Goal: Information Seeking & Learning: Find specific fact

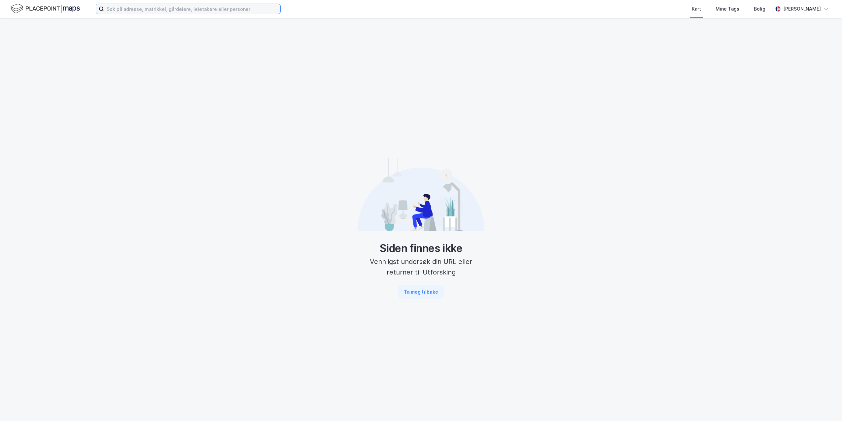
click at [181, 7] on input at bounding box center [192, 9] width 176 height 10
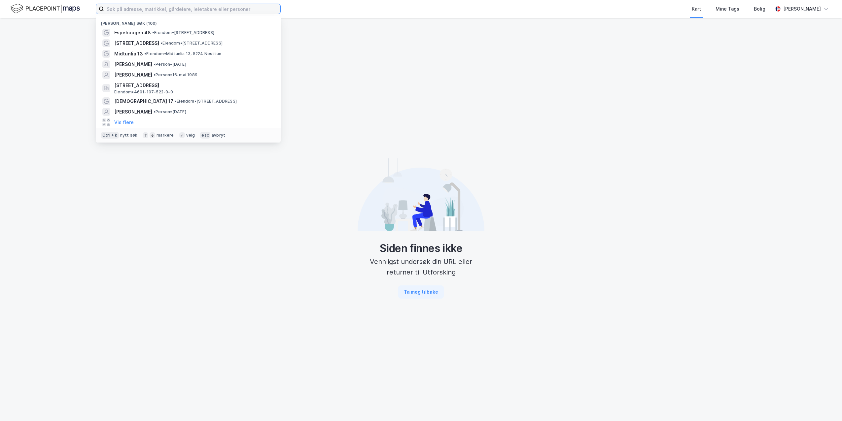
click at [162, 8] on input at bounding box center [192, 9] width 176 height 10
type input "s"
click at [144, 33] on span "Espehaugen 48" at bounding box center [132, 33] width 37 height 8
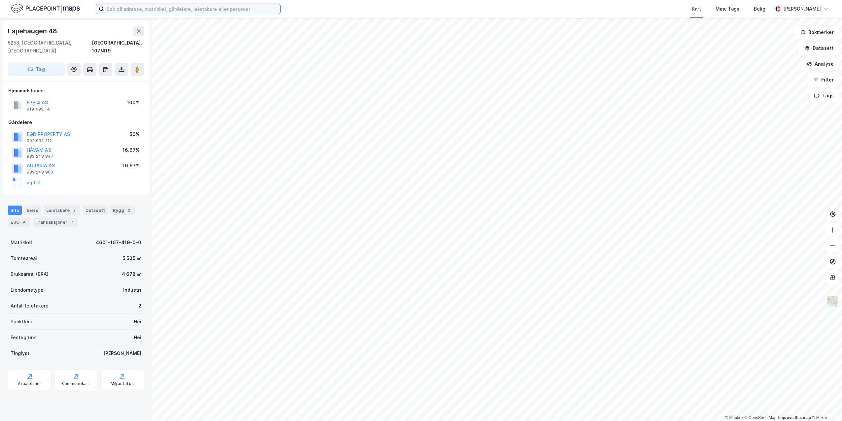
click at [134, 5] on input at bounding box center [192, 9] width 176 height 10
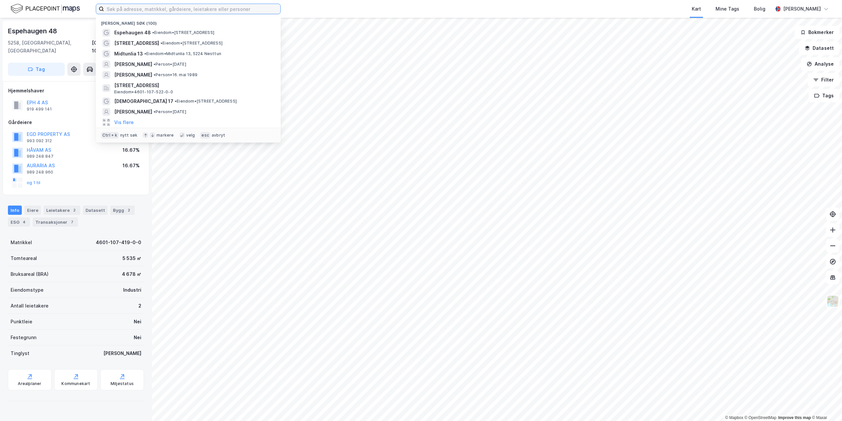
paste input "Espehaugen 48"
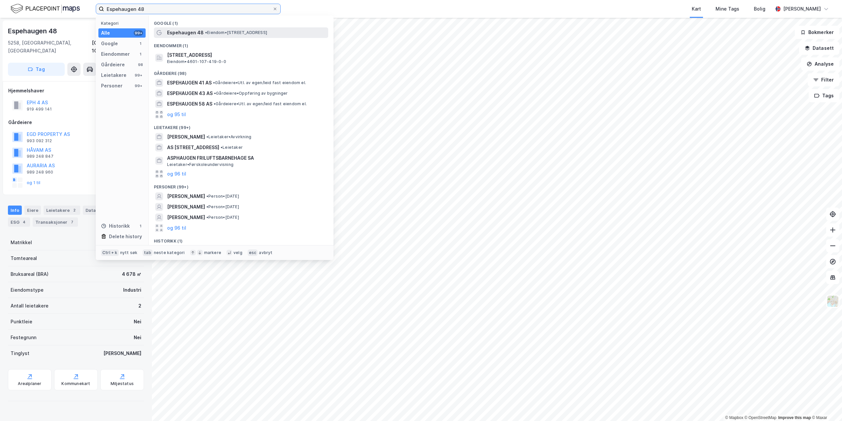
type input "Espehaugen 48"
click at [179, 32] on span "Espehaugen 48" at bounding box center [185, 33] width 37 height 8
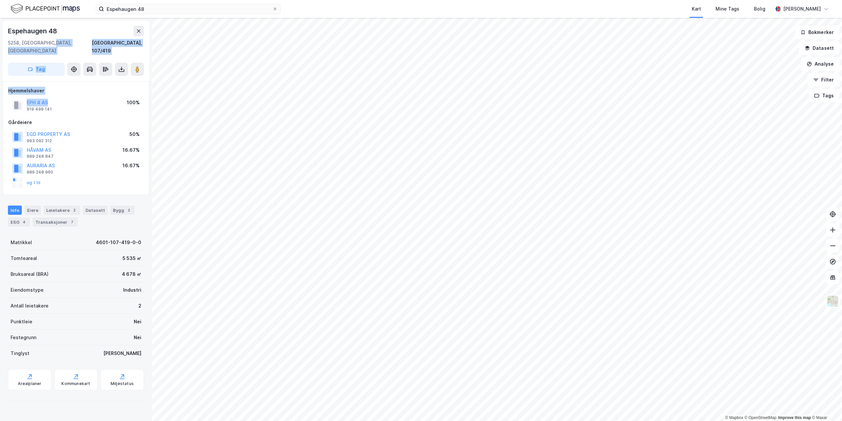
drag, startPoint x: 61, startPoint y: 91, endPoint x: 51, endPoint y: 39, distance: 53.4
click at [51, 39] on div "[GEOGRAPHIC_DATA] 48 5258, [GEOGRAPHIC_DATA], [GEOGRAPHIC_DATA], 107/419 Tag Hj…" at bounding box center [76, 219] width 152 height 403
drag, startPoint x: 51, startPoint y: 39, endPoint x: 51, endPoint y: 30, distance: 8.6
click at [51, 31] on div "Espehaugen 48" at bounding box center [33, 31] width 50 height 11
drag, startPoint x: 61, startPoint y: 30, endPoint x: 5, endPoint y: 36, distance: 56.8
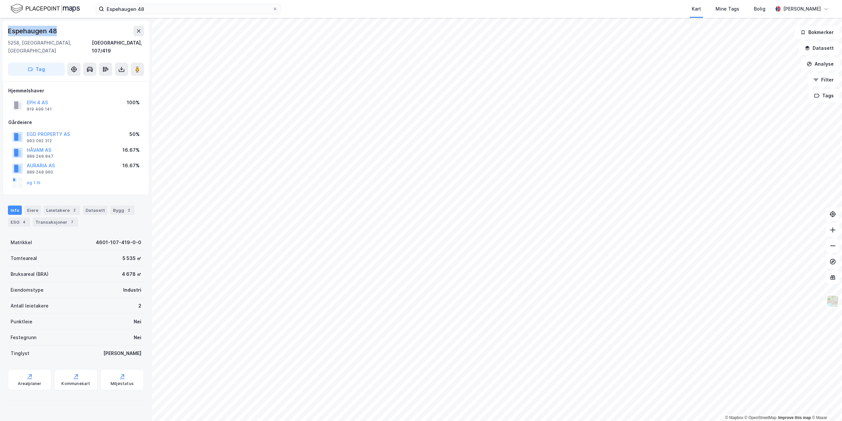
click at [5, 36] on div "[GEOGRAPHIC_DATA] [STREET_ADDRESS]" at bounding box center [76, 50] width 147 height 61
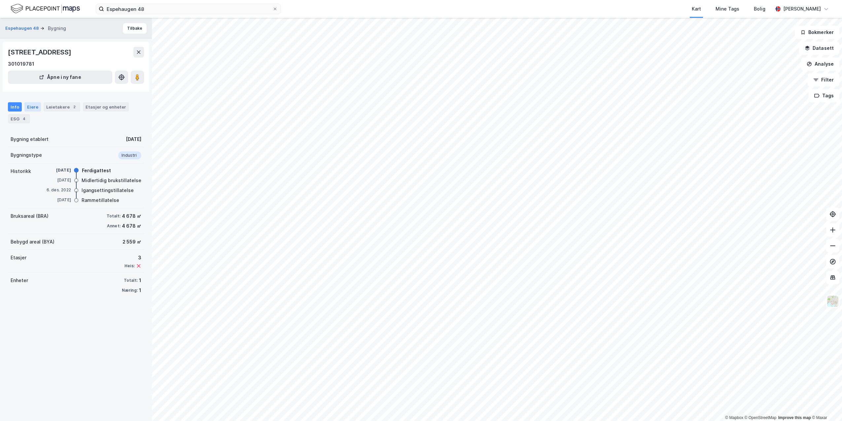
click at [37, 106] on div "Eiere" at bounding box center [32, 106] width 17 height 9
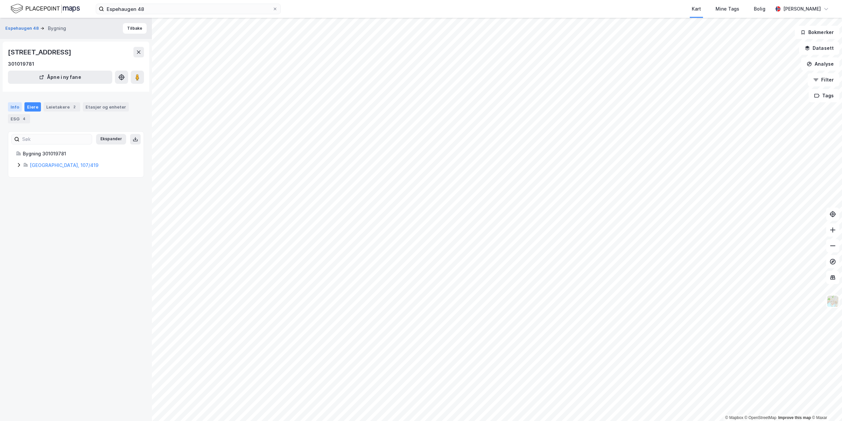
click at [20, 110] on div "Info" at bounding box center [15, 106] width 14 height 9
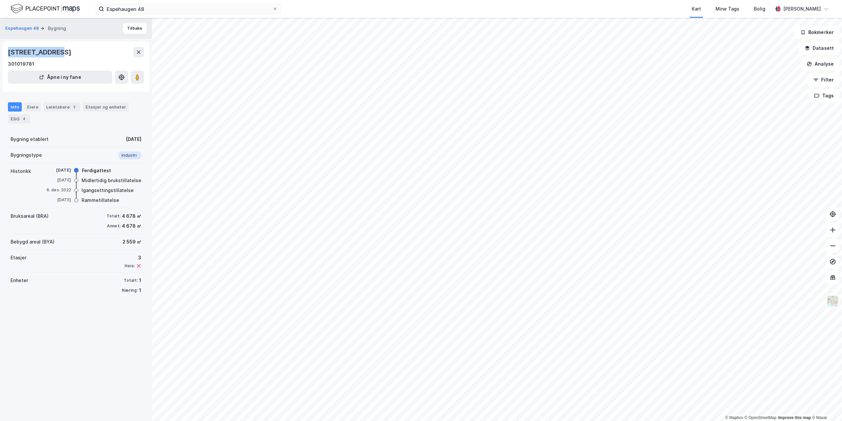
drag, startPoint x: 58, startPoint y: 52, endPoint x: 9, endPoint y: 52, distance: 48.9
click at [9, 52] on div "[STREET_ADDRESS]" at bounding box center [40, 52] width 65 height 11
drag, startPoint x: 9, startPoint y: 52, endPoint x: 48, endPoint y: 55, distance: 39.1
drag, startPoint x: 48, startPoint y: 55, endPoint x: 84, endPoint y: 189, distance: 137.8
click at [84, 189] on div "Igangsettingstillatelse" at bounding box center [108, 191] width 52 height 8
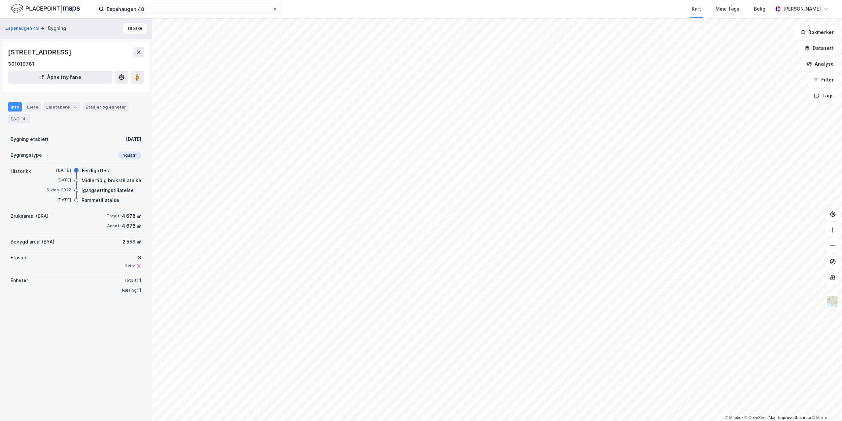
click at [133, 30] on button "Tilbake" at bounding box center [135, 28] width 24 height 11
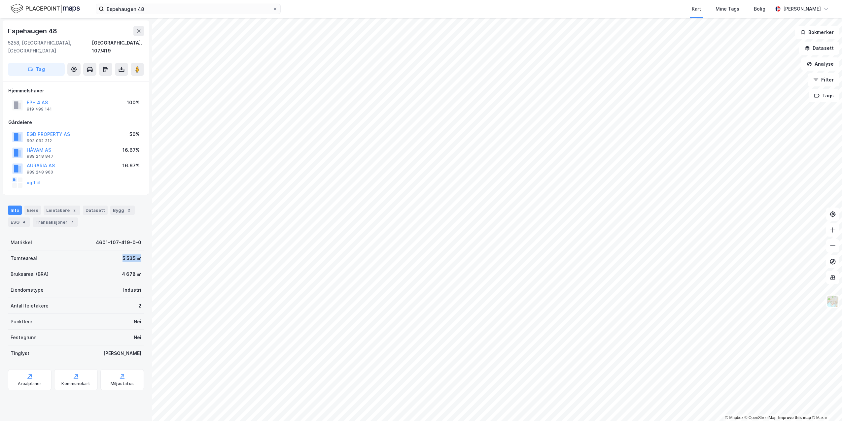
drag, startPoint x: 136, startPoint y: 250, endPoint x: 119, endPoint y: 251, distance: 17.5
click at [119, 251] on div "Tomteareal 5 535 ㎡" at bounding box center [76, 259] width 136 height 16
click at [122, 255] on div "5 535 ㎡" at bounding box center [131, 259] width 19 height 8
drag, startPoint x: 119, startPoint y: 251, endPoint x: 134, endPoint y: 252, distance: 15.5
click at [134, 255] on div "5 535 ㎡" at bounding box center [131, 259] width 19 height 8
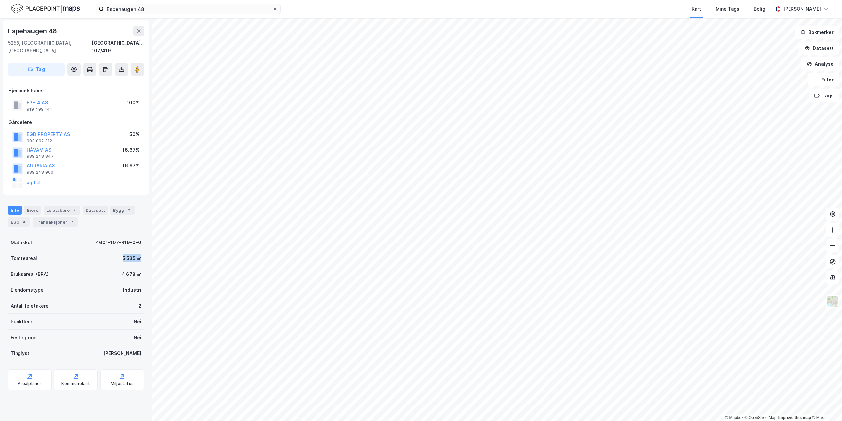
click at [134, 255] on div "5 535 ㎡" at bounding box center [131, 259] width 19 height 8
drag, startPoint x: 138, startPoint y: 251, endPoint x: 110, endPoint y: 251, distance: 28.1
click at [110, 251] on div "Tomteareal 5 535 ㎡" at bounding box center [76, 259] width 136 height 16
click at [0, 0] on button "EPH 4 AS" at bounding box center [0, 0] width 0 height 0
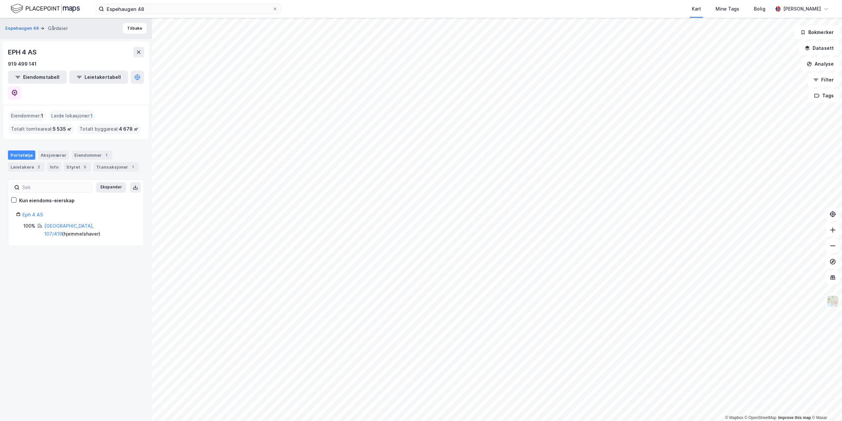
click at [43, 222] on div "100% [GEOGRAPHIC_DATA], 107/419 ( hjemmelshaver )" at bounding box center [79, 230] width 112 height 16
click at [55, 223] on link "[GEOGRAPHIC_DATA], 107/419" at bounding box center [69, 230] width 50 height 14
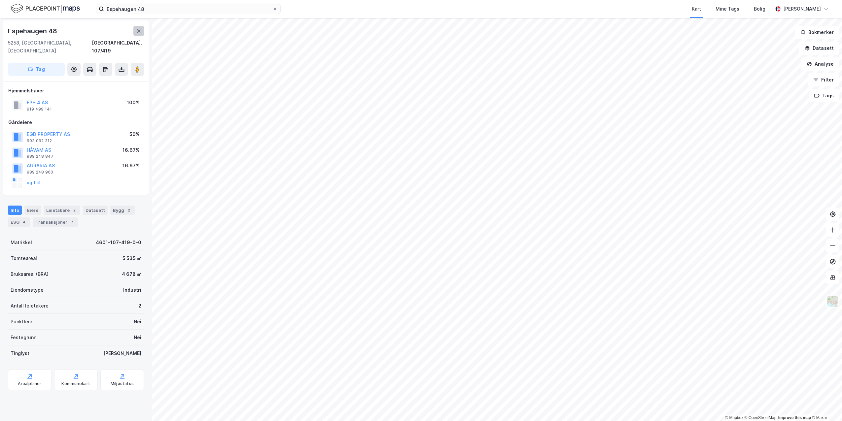
click at [139, 29] on icon at bounding box center [138, 30] width 5 height 5
click at [0, 0] on button "og 1 til" at bounding box center [0, 0] width 0 height 0
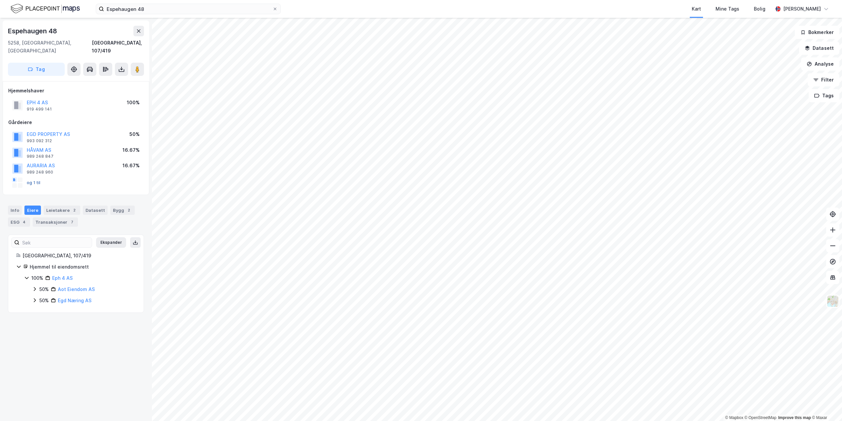
click at [0, 0] on button "og 1 til" at bounding box center [0, 0] width 0 height 0
click at [0, 0] on button "EPH 4 AS" at bounding box center [0, 0] width 0 height 0
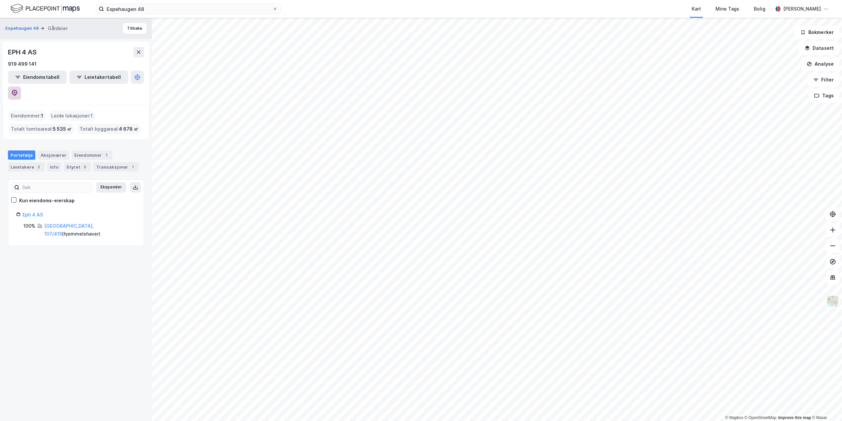
click at [21, 87] on button at bounding box center [14, 93] width 13 height 13
click at [52, 151] on div "Aksjonærer" at bounding box center [53, 155] width 31 height 9
